Goal: Task Accomplishment & Management: Manage account settings

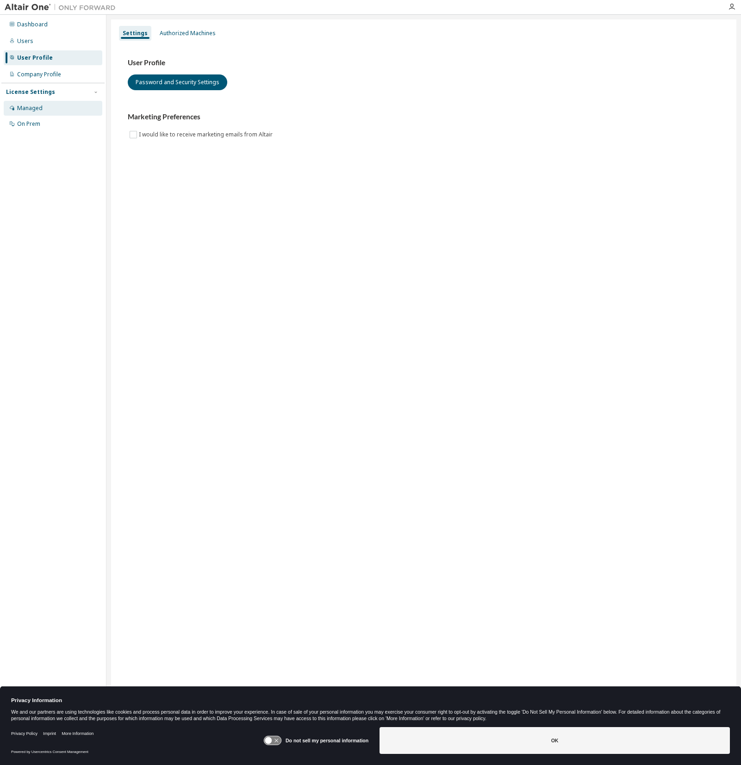
click at [36, 105] on div "Managed" at bounding box center [29, 108] width 25 height 7
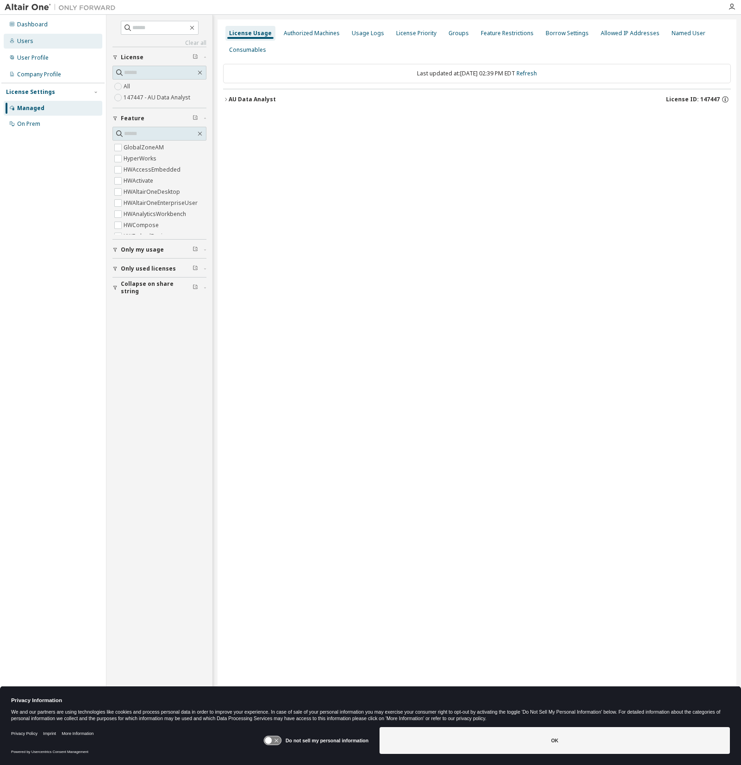
click at [49, 44] on div "Users" at bounding box center [53, 41] width 99 height 15
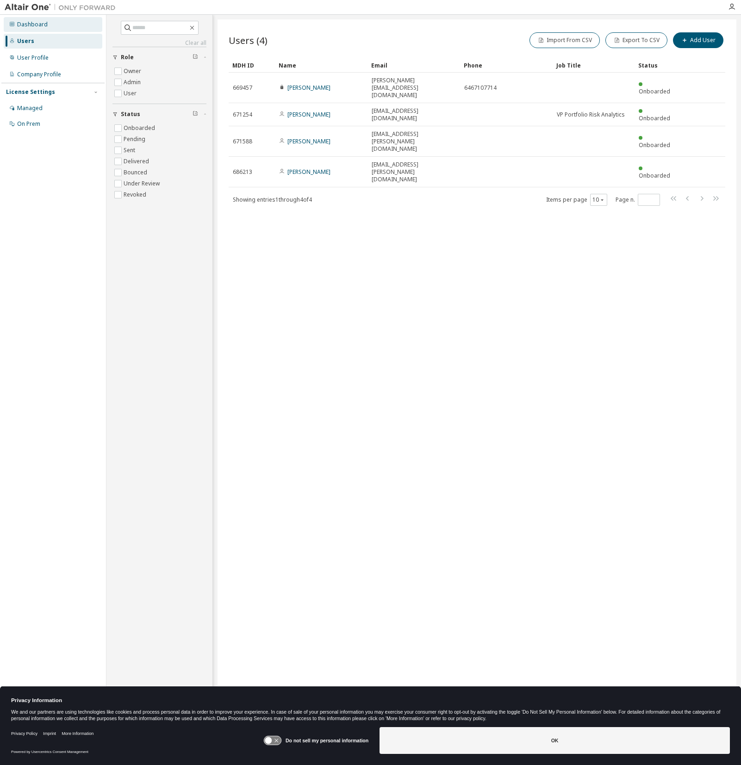
click at [55, 29] on div "Dashboard" at bounding box center [53, 24] width 99 height 15
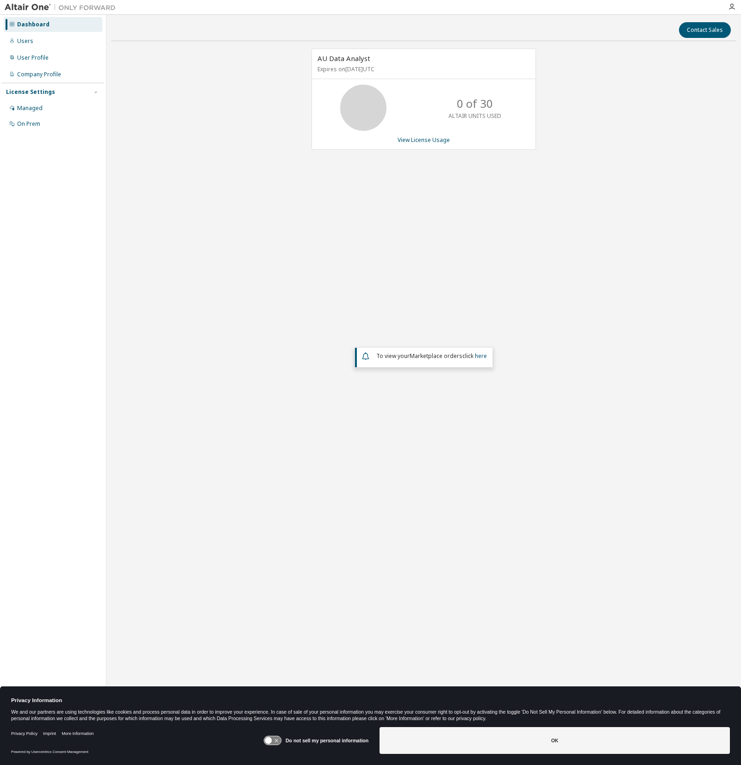
click at [270, 139] on div "AU Data Analyst Expires on [DATE] UTC 0 of 30 ALTAIR UNITS USED View License Us…" at bounding box center [423, 298] width 625 height 498
drag, startPoint x: 486, startPoint y: 110, endPoint x: 438, endPoint y: 106, distance: 47.9
click at [438, 106] on div "0 of 30 ALTAIR UNITS USED" at bounding box center [475, 108] width 74 height 46
drag, startPoint x: 559, startPoint y: 164, endPoint x: 480, endPoint y: 127, distance: 87.0
click at [559, 164] on div "AU Data Analyst Expires on [DATE] UTC 0 of 30 ALTAIR UNITS USED View License Us…" at bounding box center [423, 298] width 625 height 498
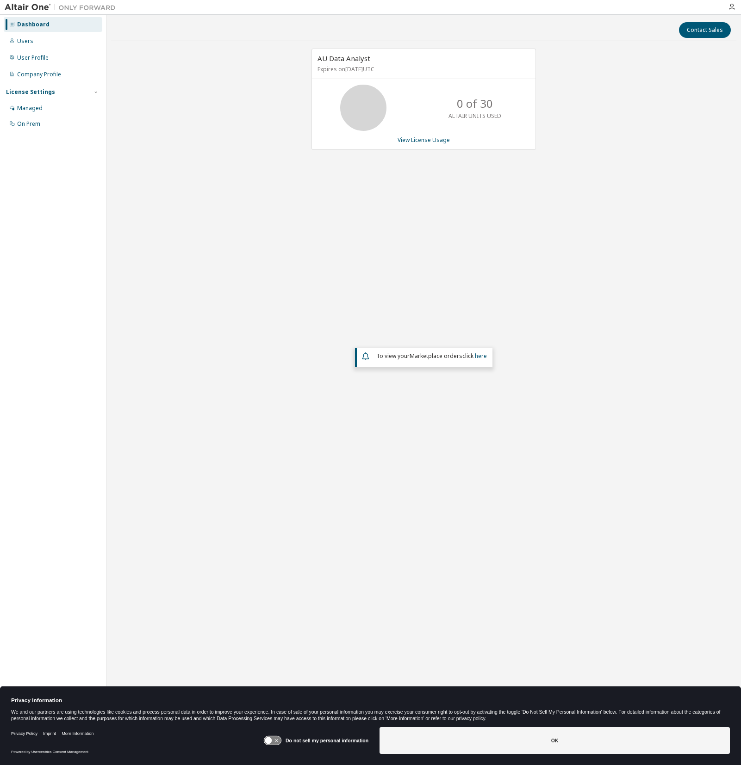
drag, startPoint x: 445, startPoint y: 108, endPoint x: 507, endPoint y: 112, distance: 62.6
click at [500, 110] on div "0 of 30 ALTAIR UNITS USED" at bounding box center [475, 108] width 74 height 46
click at [550, 122] on div "AU Data Analyst Expires on [DATE] UTC 0 of 30 ALTAIR UNITS USED View License Us…" at bounding box center [423, 298] width 625 height 498
click at [473, 116] on p "ALTAIR UNITS USED" at bounding box center [474, 116] width 53 height 8
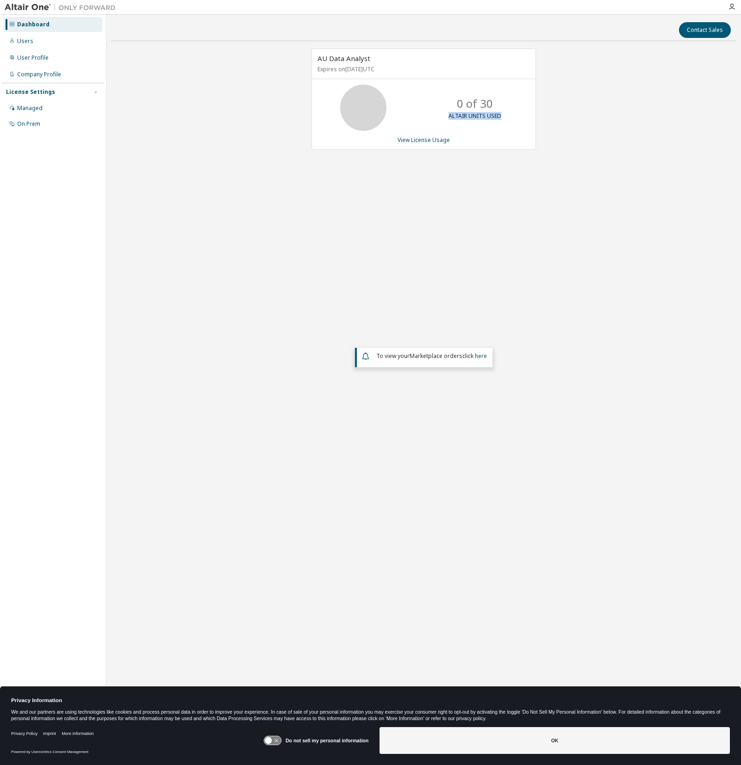
click at [473, 116] on p "ALTAIR UNITS USED" at bounding box center [474, 116] width 53 height 8
click at [466, 100] on p "0 of 30" at bounding box center [475, 104] width 36 height 16
drag, startPoint x: 456, startPoint y: 104, endPoint x: 501, endPoint y: 102, distance: 45.0
click at [501, 102] on div "0 of 30 ALTAIR UNITS USED" at bounding box center [475, 108] width 74 height 46
click at [430, 94] on div "0 of 30 ALTAIR UNITS USED" at bounding box center [424, 108] width 224 height 46
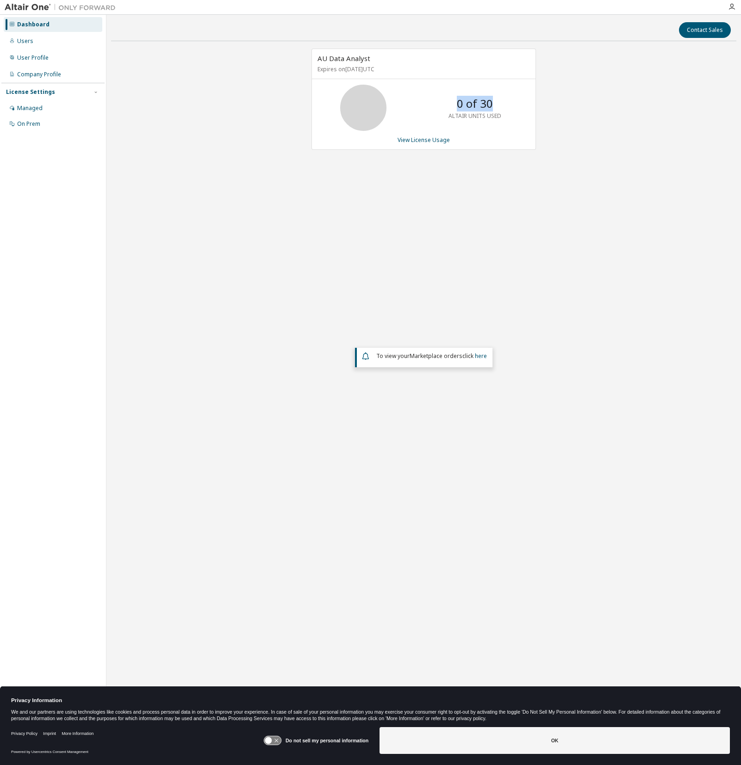
drag, startPoint x: 454, startPoint y: 104, endPoint x: 496, endPoint y: 104, distance: 41.7
click at [496, 104] on div "0 of 30 ALTAIR UNITS USED" at bounding box center [475, 108] width 74 height 46
click at [619, 119] on div "AU Data Analyst Expires on [DATE] UTC 0 of 30 ALTAIR UNITS USED View License Us…" at bounding box center [423, 298] width 625 height 498
click at [419, 140] on link "View License Usage" at bounding box center [424, 140] width 52 height 8
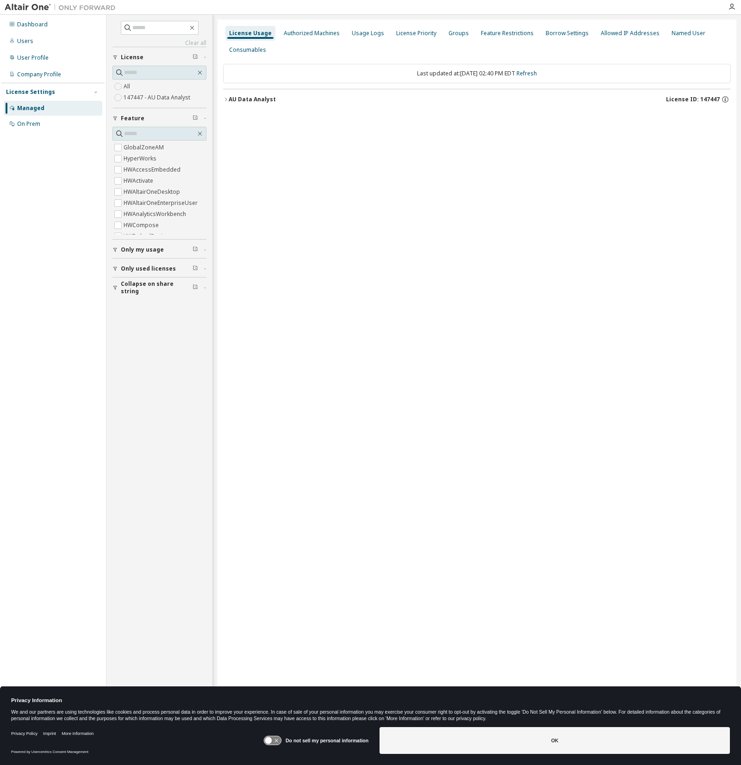
click at [227, 100] on icon "button" at bounding box center [226, 100] width 6 height 6
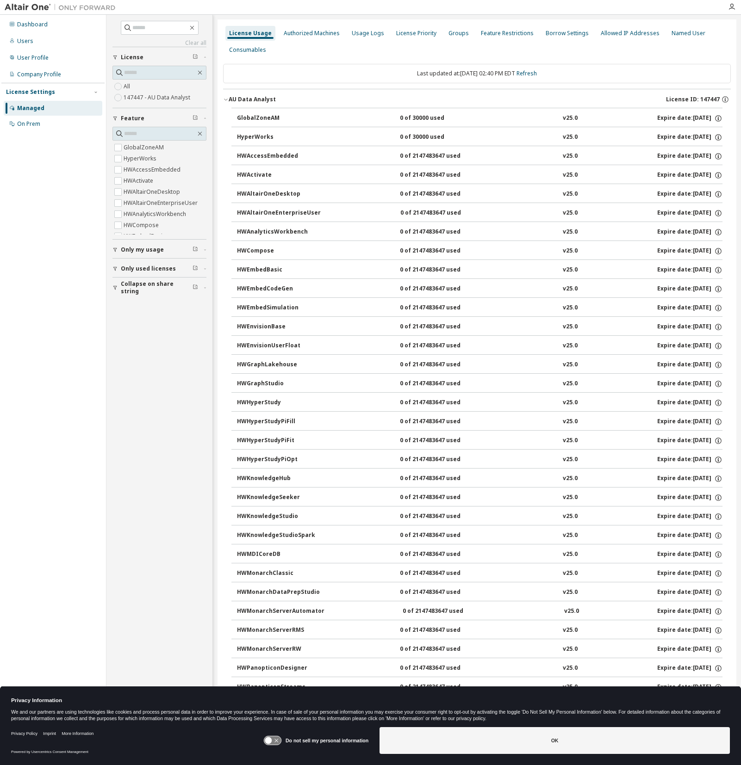
drag, startPoint x: 421, startPoint y: 133, endPoint x: 379, endPoint y: 114, distance: 45.6
